Goal: Information Seeking & Learning: Learn about a topic

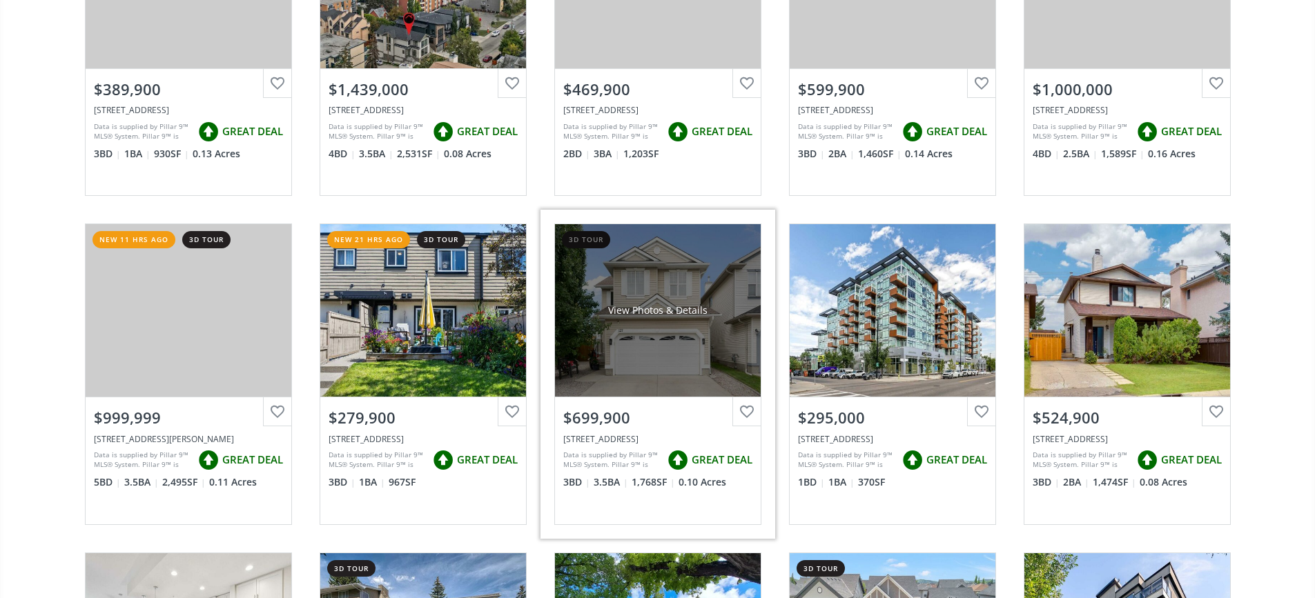
scroll to position [276, 0]
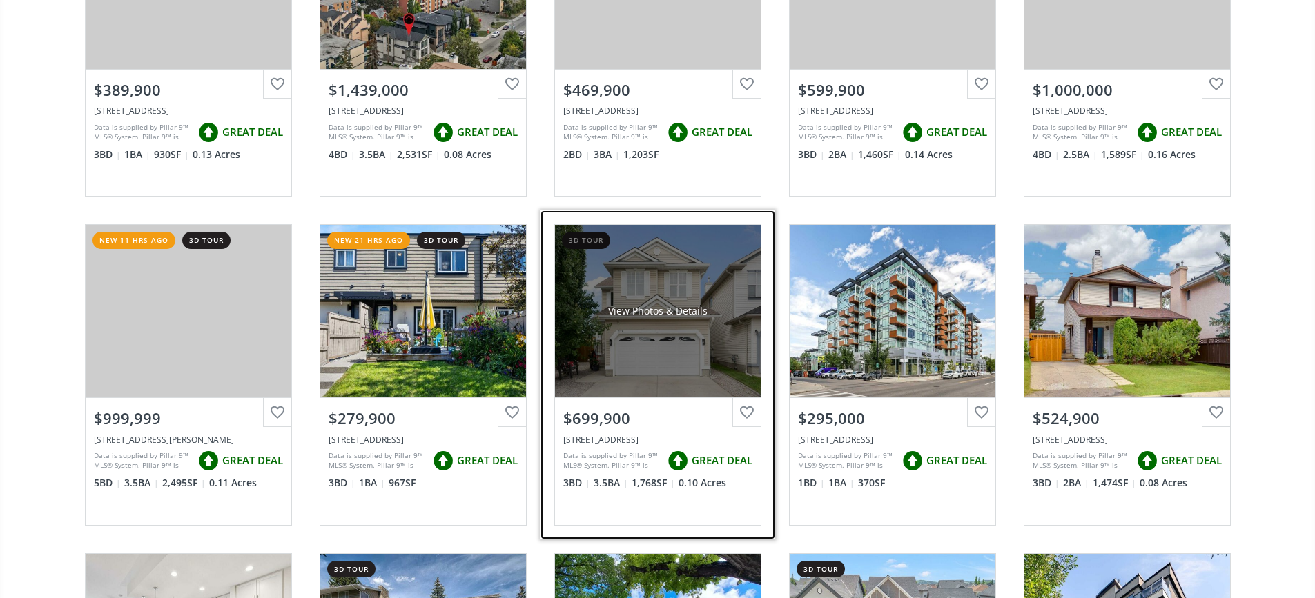
click at [656, 302] on div "View Photos & Details" at bounding box center [658, 311] width 206 height 173
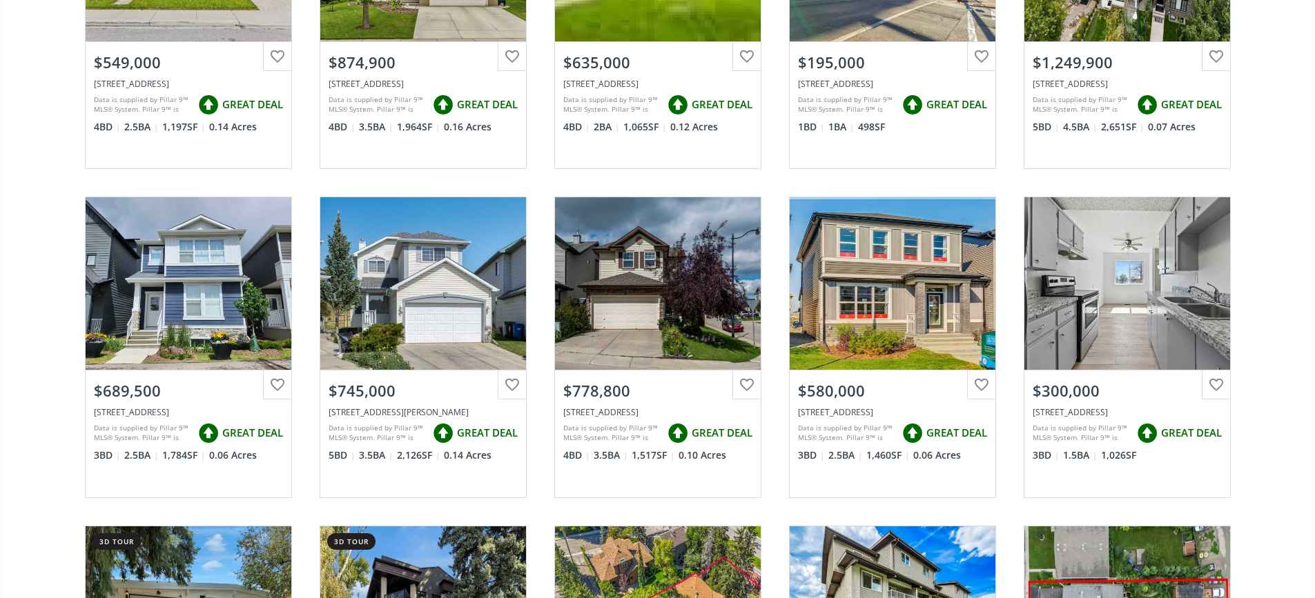
scroll to position [1311, 0]
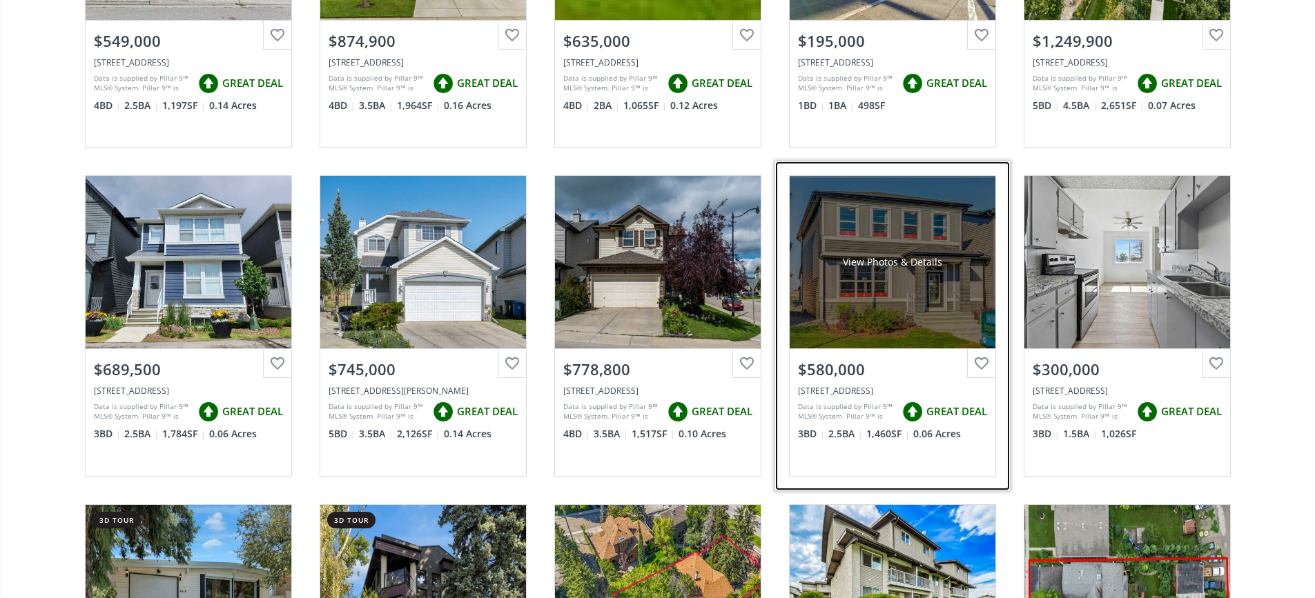
click at [894, 309] on div "View Photos & Details" at bounding box center [893, 262] width 206 height 173
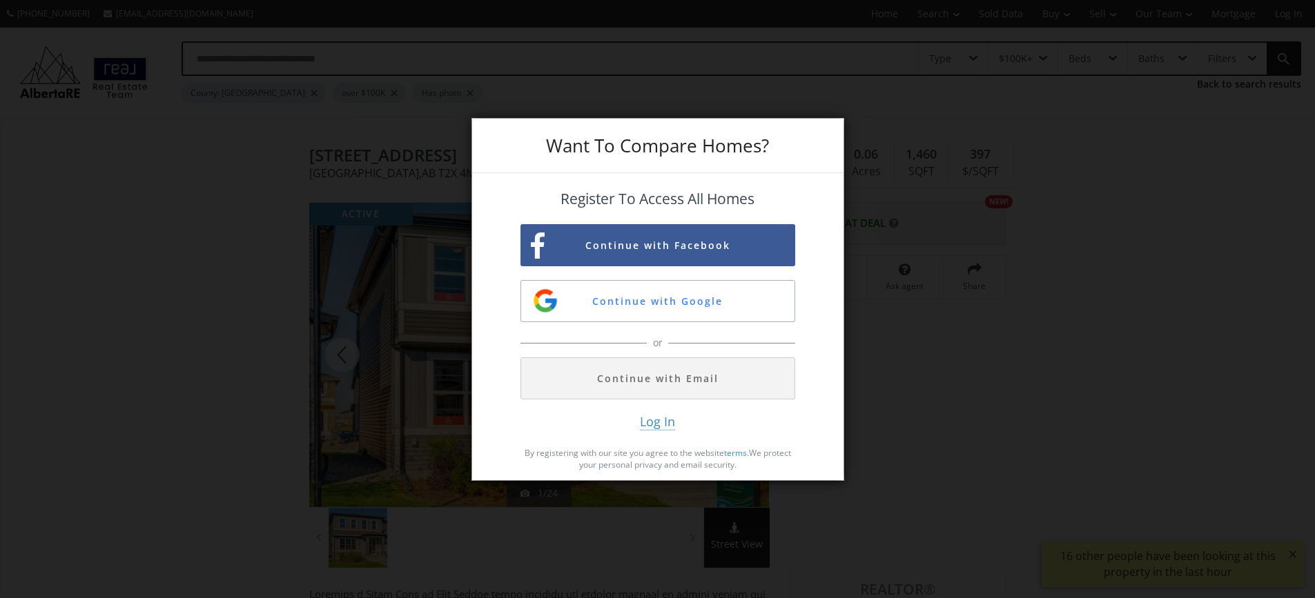
click at [894, 309] on div "Want To Compare Homes? Register To Access All Homes Continue with Facebook Cont…" at bounding box center [657, 299] width 1315 height 598
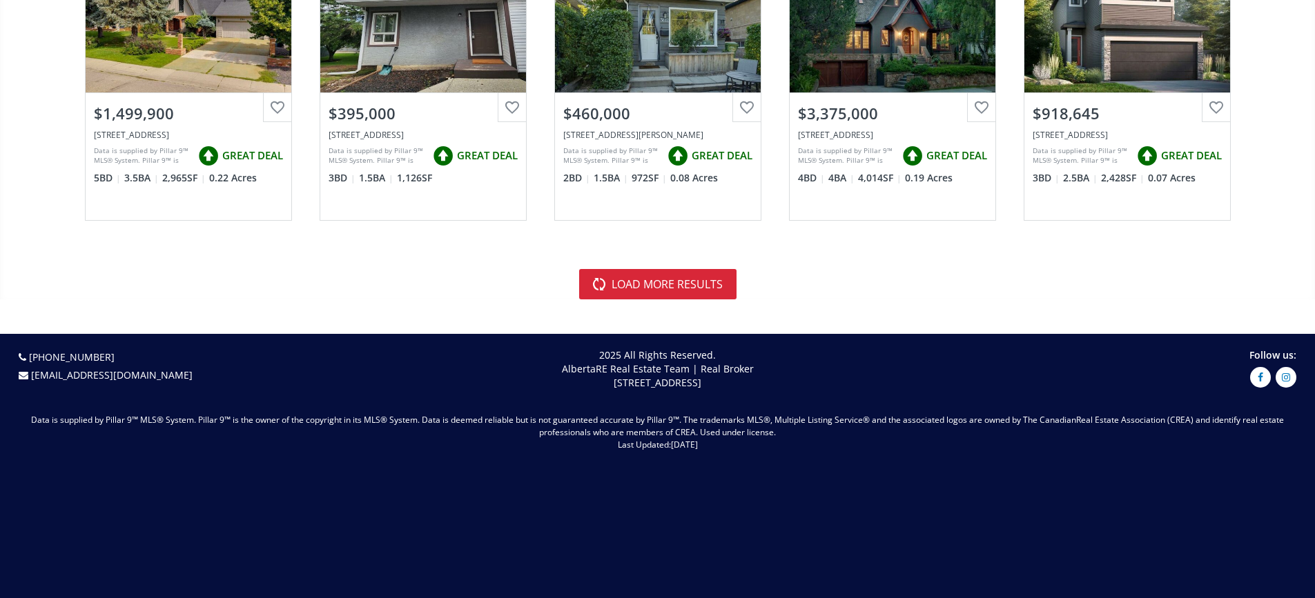
scroll to position [3186, 0]
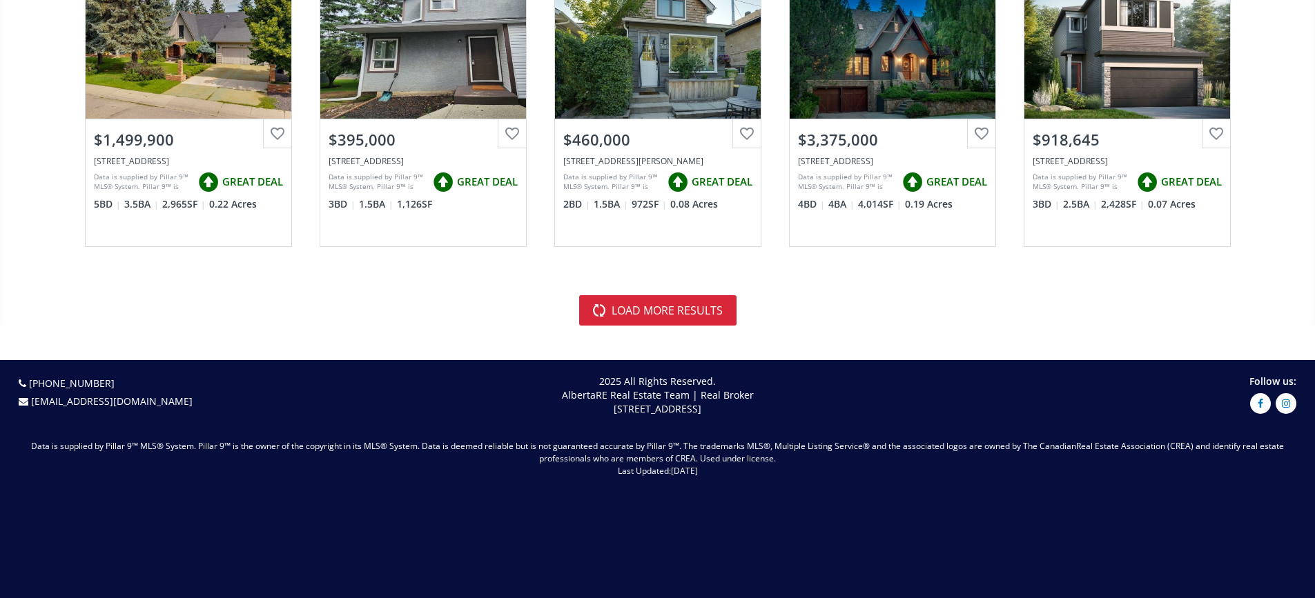
scroll to position [207, 0]
